Goal: Navigation & Orientation: Find specific page/section

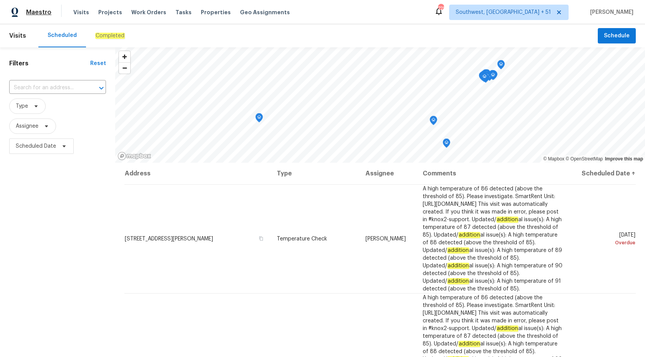
click at [40, 15] on span "Maestro" at bounding box center [38, 12] width 25 height 8
